Goal: Task Accomplishment & Management: Use online tool/utility

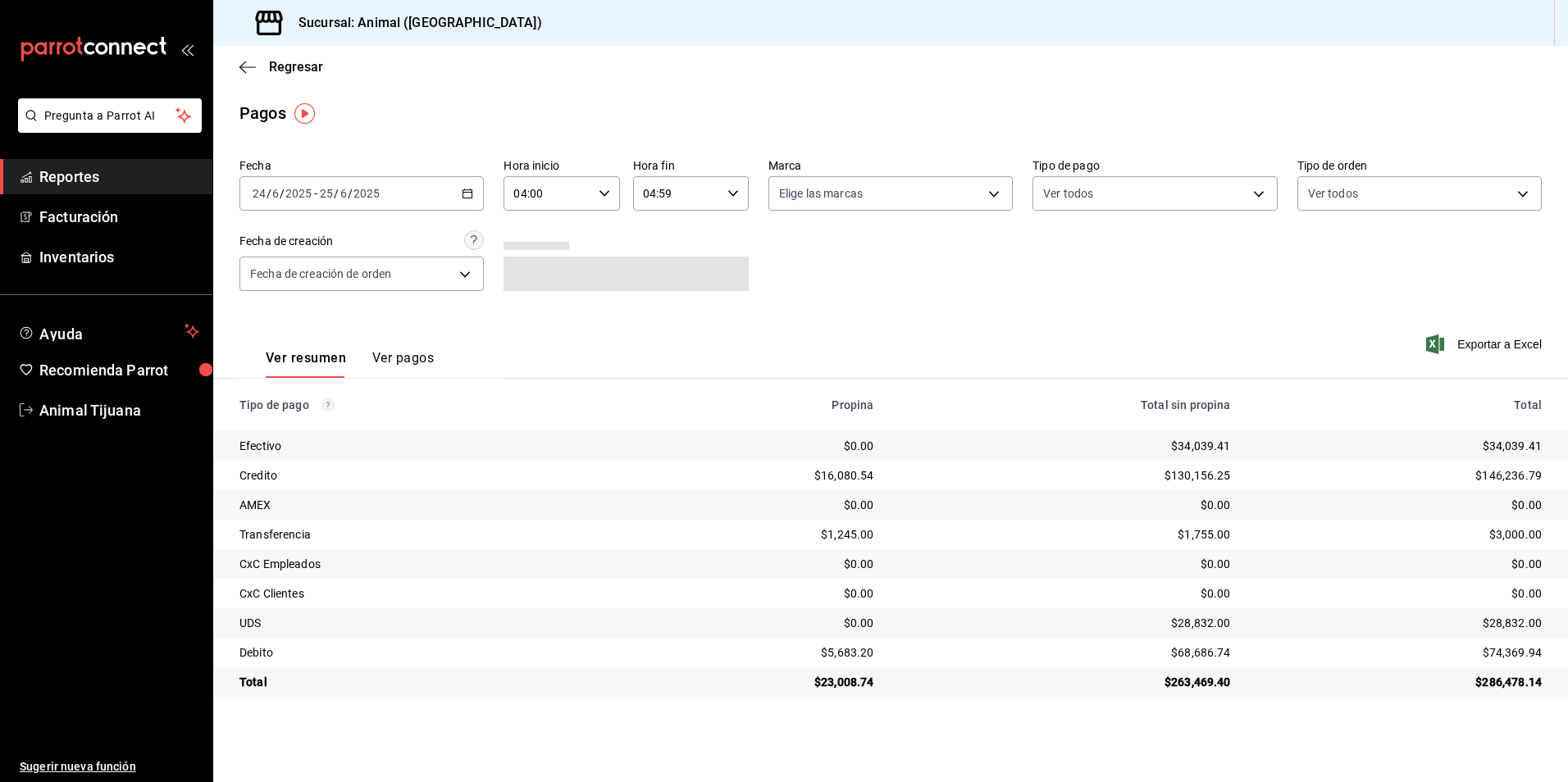
click at [853, 335] on div "Ver resumen Ver pagos Exportar a Excel" at bounding box center [890, 354] width 1355 height 87
click at [463, 202] on div "2025-06-24 24 / 6 / 2025 - 2025-06-25 25 / 6 / 2025" at bounding box center [362, 194] width 244 height 35
click at [320, 249] on span "Hoy" at bounding box center [317, 243] width 127 height 17
type input "00:00"
type input "23:59"
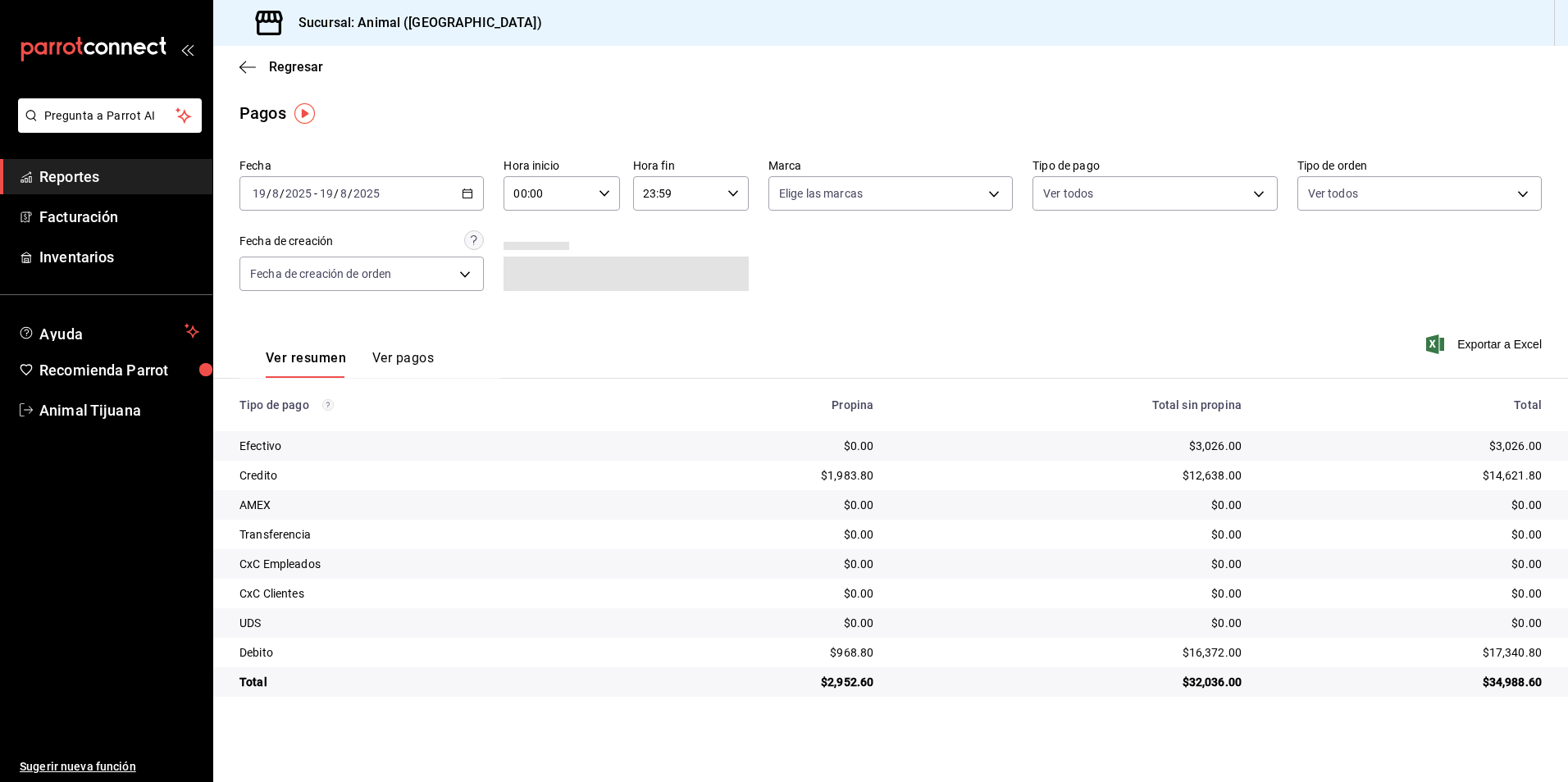
click at [615, 195] on div "00:00 Hora inicio" at bounding box center [562, 194] width 116 height 35
click at [538, 315] on span "04" at bounding box center [532, 311] width 32 height 13
type input "04:00"
click at [967, 341] on div at bounding box center [784, 391] width 1568 height 782
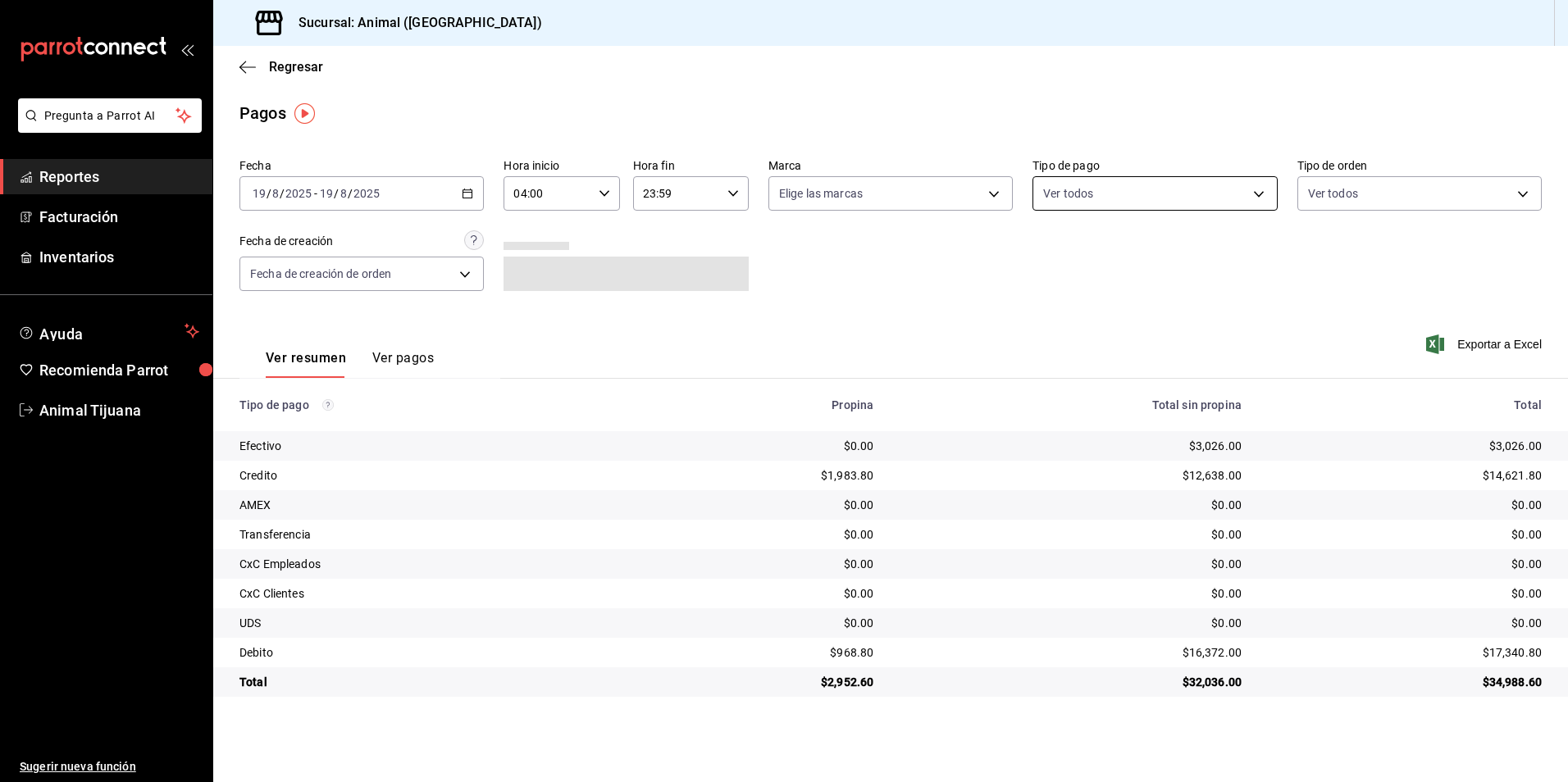
click at [1062, 195] on body "Pregunta a Parrot AI Reportes Facturación Inventarios Ayuda Recomienda Parrot A…" at bounding box center [784, 391] width 1568 height 782
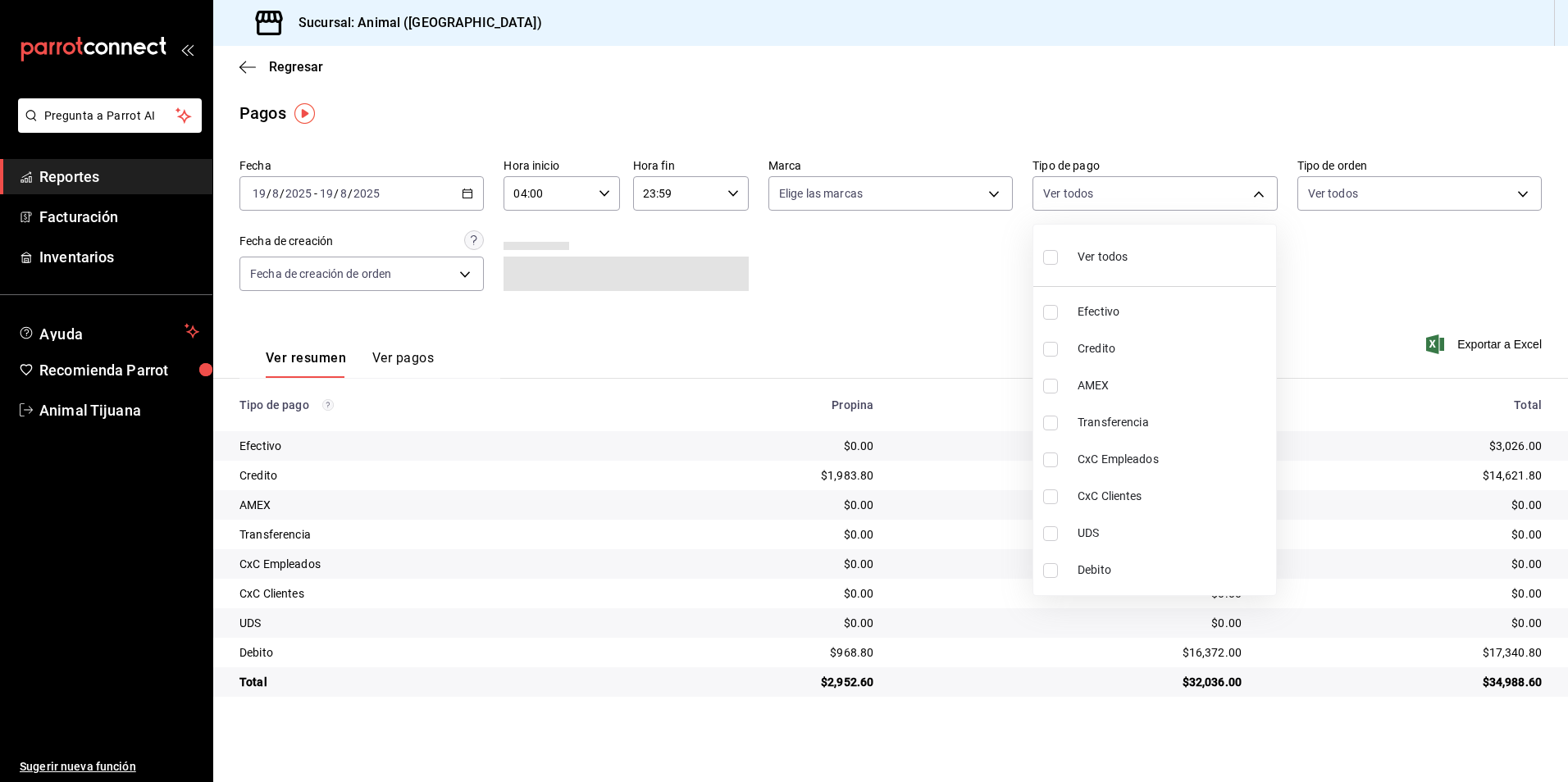
click at [1083, 272] on div "Ver todos" at bounding box center [1086, 255] width 85 height 35
type input "b84c62b8-b02c-4970-ab2e-e166616419f2,235ce608-f464-428a-9a71-314f665367d1,53567…"
checkbox input "true"
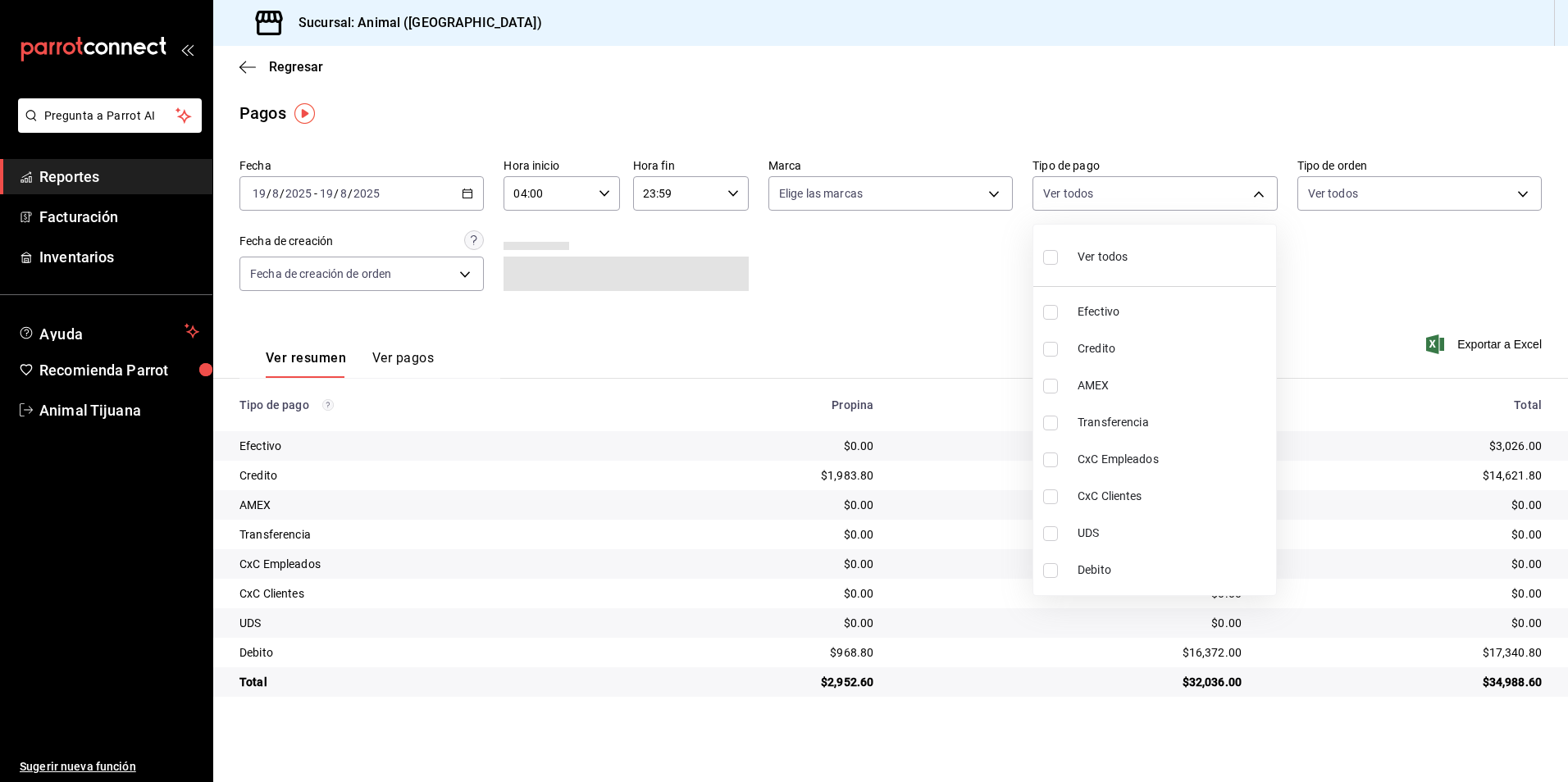
checkbox input "true"
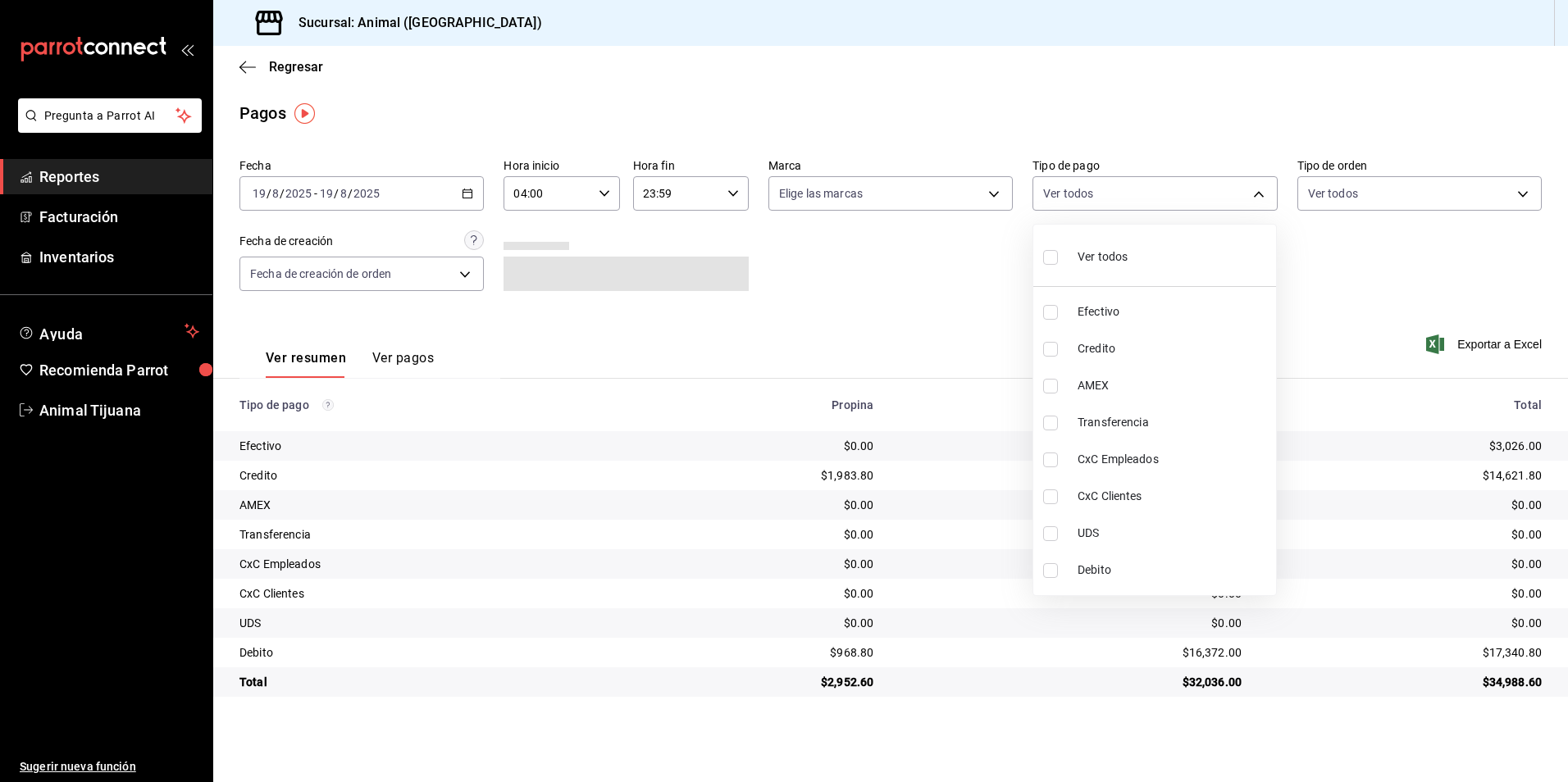
checkbox input "true"
click at [1114, 244] on div "Ver todos" at bounding box center [1086, 255] width 85 height 35
checkbox input "false"
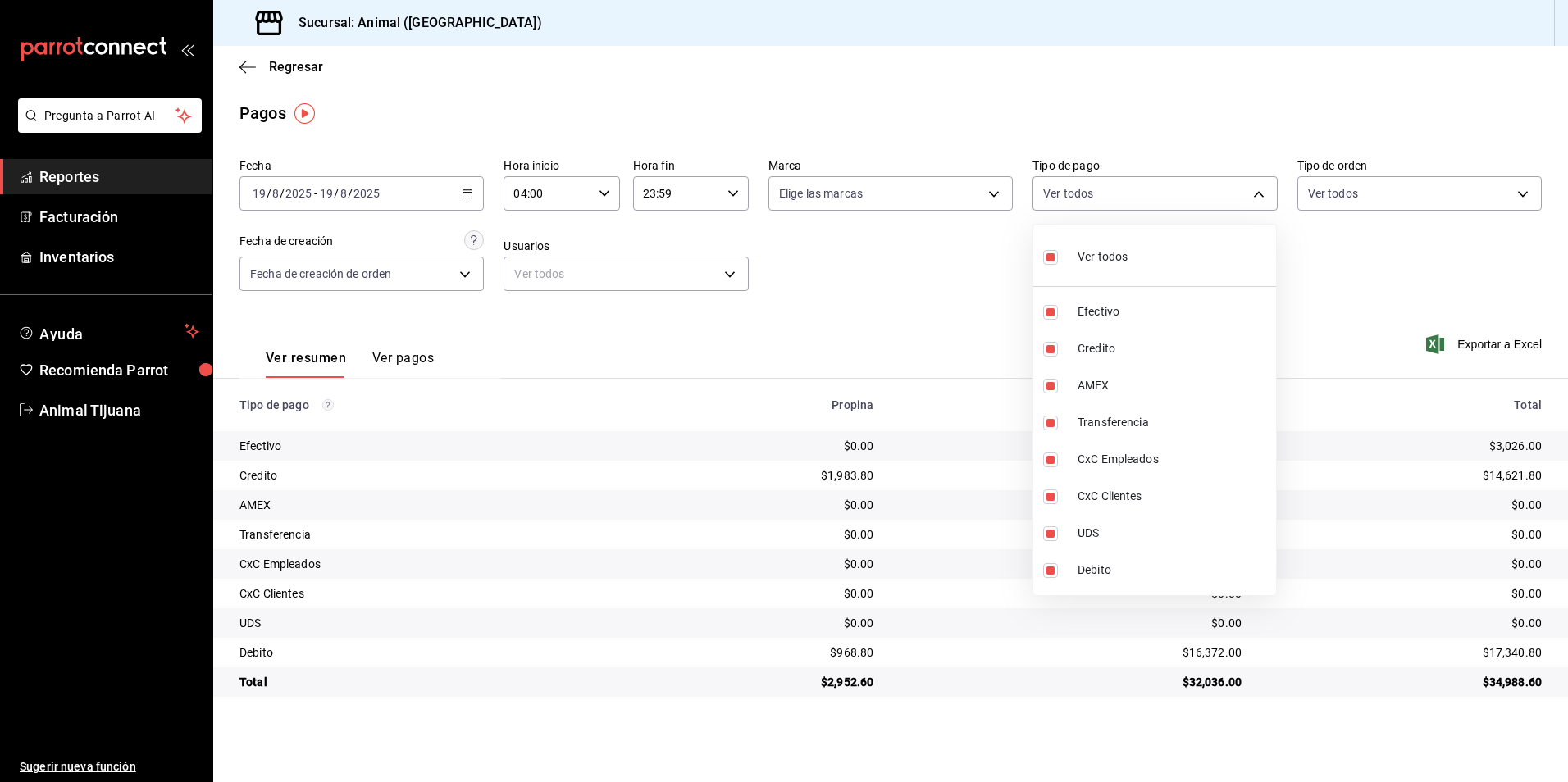
checkbox input "false"
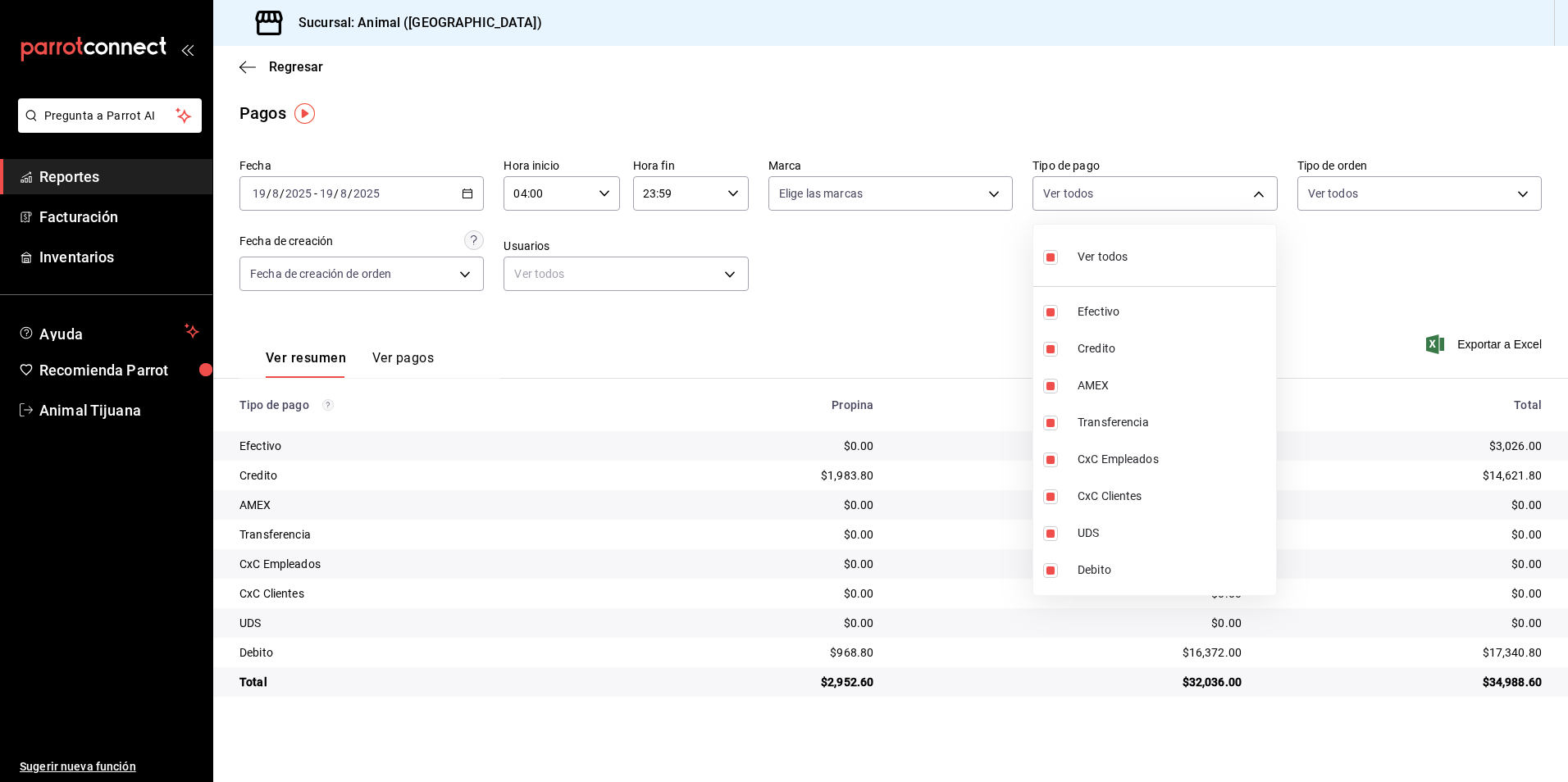
checkbox input "false"
